Goal: Task Accomplishment & Management: Manage account settings

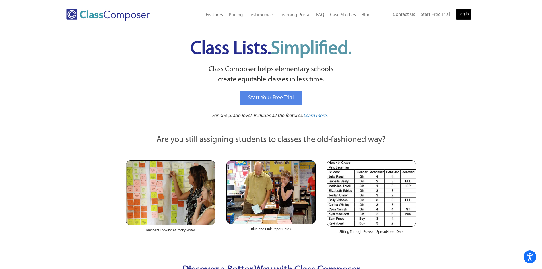
click at [463, 13] on link "Log In" at bounding box center [464, 14] width 16 height 11
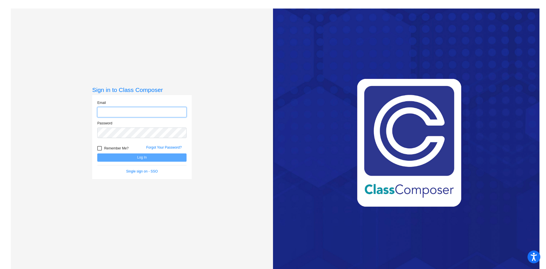
click at [110, 113] on input "email" at bounding box center [141, 112] width 89 height 11
type input "[EMAIL_ADDRESS][DOMAIN_NAME]"
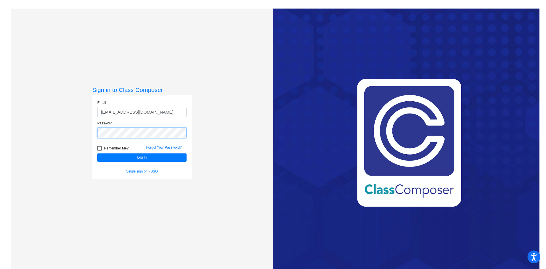
click at [97, 153] on button "Log In" at bounding box center [141, 157] width 89 height 8
click at [142, 156] on button "Log In" at bounding box center [141, 157] width 89 height 8
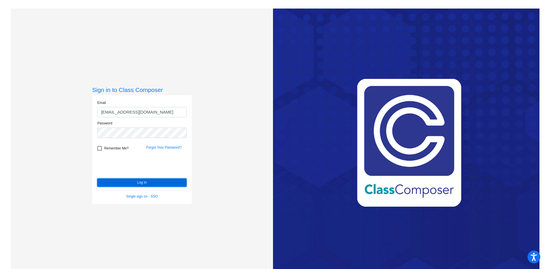
click at [150, 183] on button "Log In" at bounding box center [141, 182] width 89 height 8
click at [97, 178] on button "Log In" at bounding box center [141, 182] width 89 height 8
